Goal: Information Seeking & Learning: Understand process/instructions

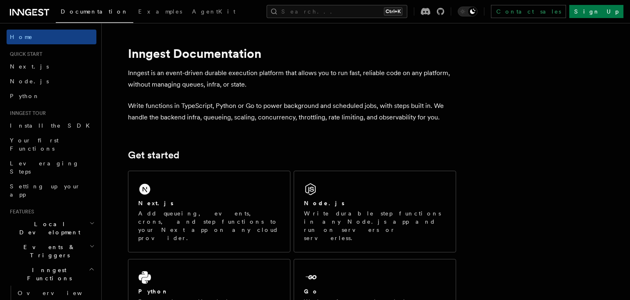
scroll to position [142, 0]
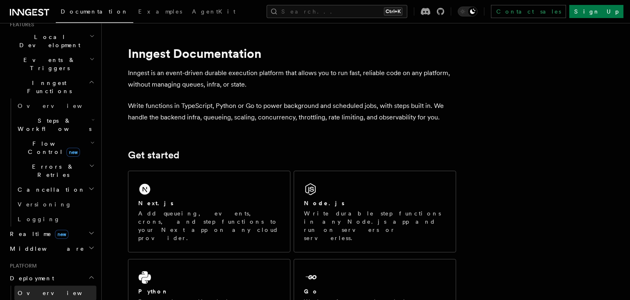
scroll to position [189, 0]
click at [50, 284] on link "Overview" at bounding box center [55, 291] width 82 height 15
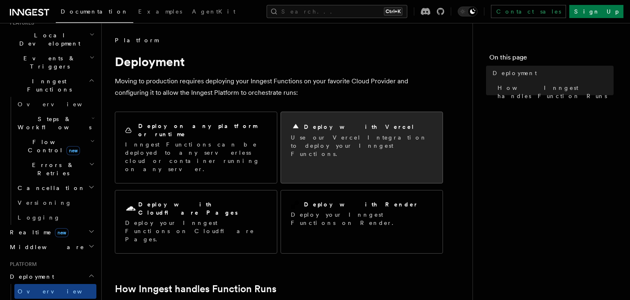
click at [350, 130] on h2 "Deploy with Vercel" at bounding box center [359, 127] width 111 height 8
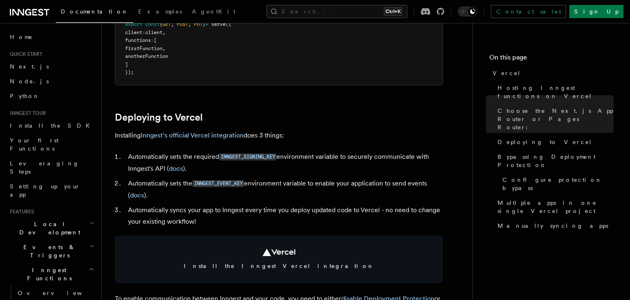
scroll to position [303, 0]
click at [163, 134] on link "Inngest's official Vercel integration" at bounding box center [192, 135] width 103 height 8
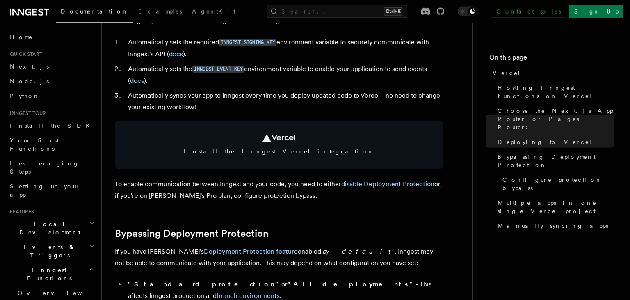
scroll to position [346, 0]
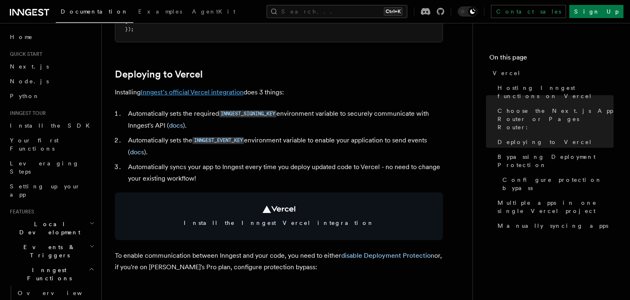
click at [172, 90] on link "Inngest's official Vercel integration" at bounding box center [192, 92] width 103 height 8
